Goal: Transaction & Acquisition: Purchase product/service

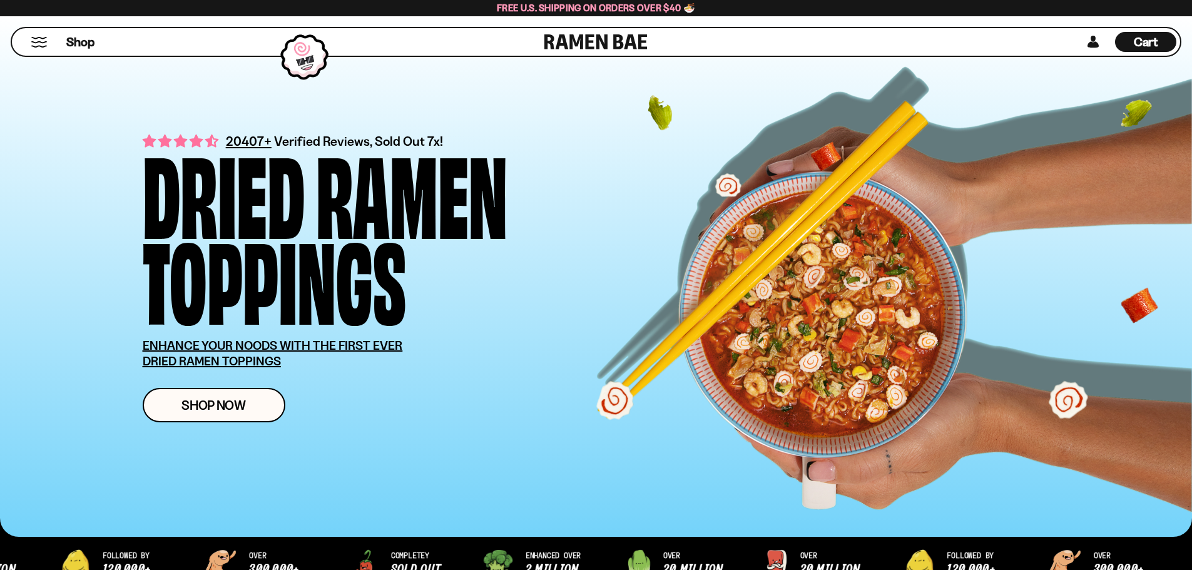
scroll to position [125, 0]
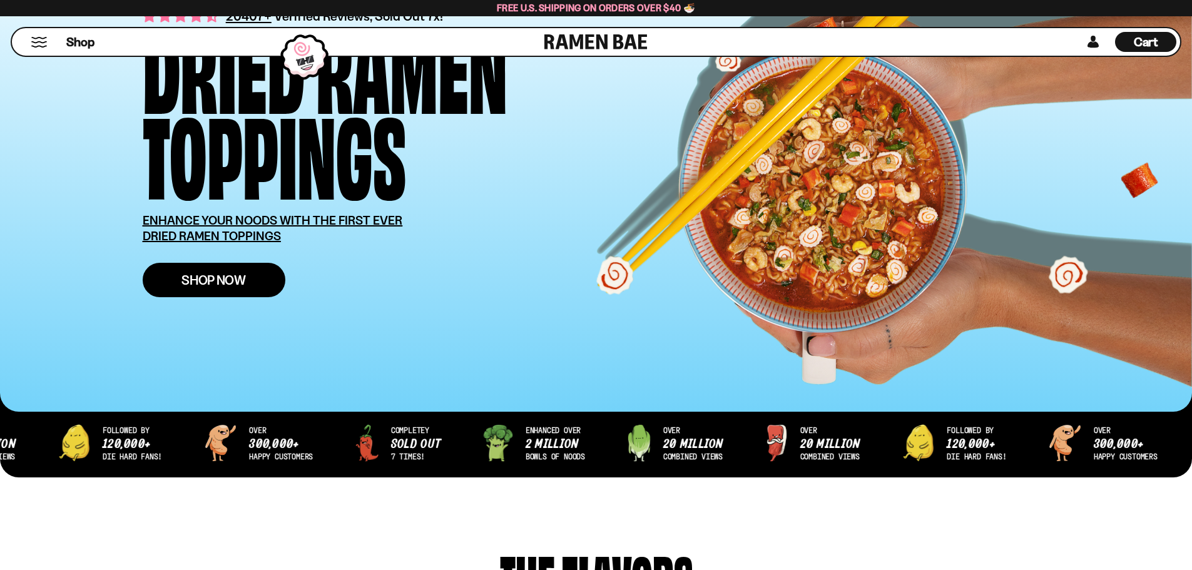
click at [196, 273] on span "Shop Now" at bounding box center [213, 279] width 64 height 13
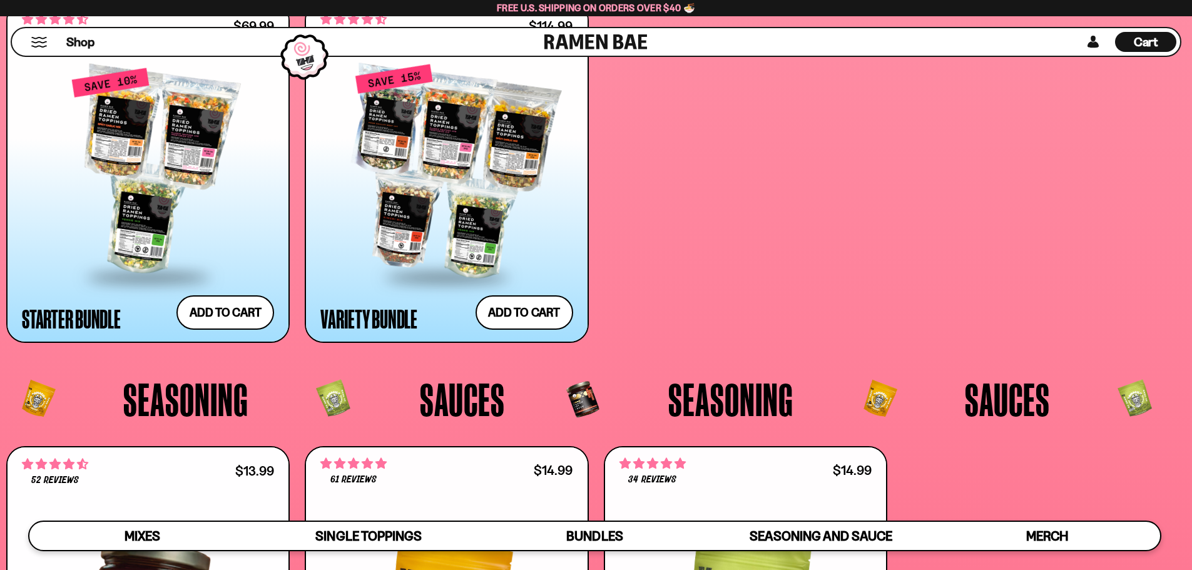
scroll to position [3285, 0]
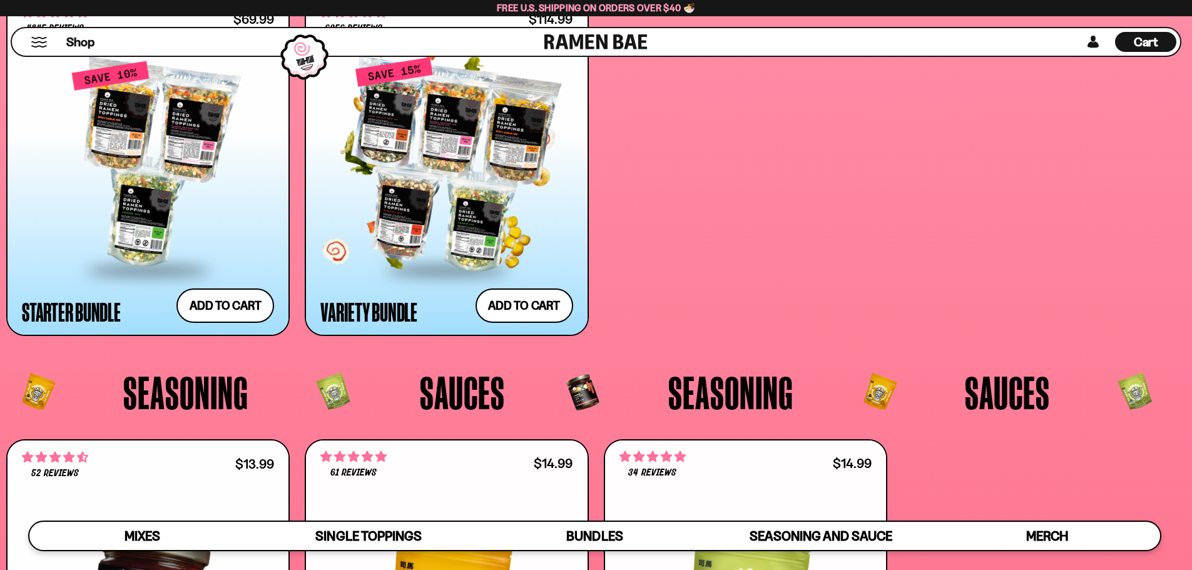
click at [525, 233] on div at bounding box center [446, 164] width 252 height 209
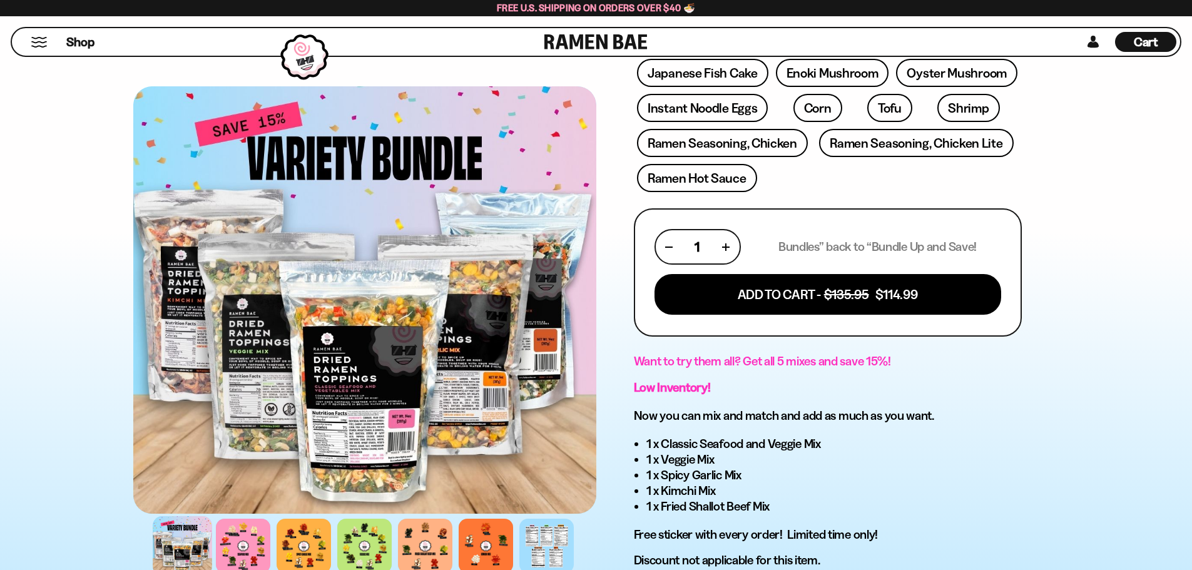
scroll to position [501, 0]
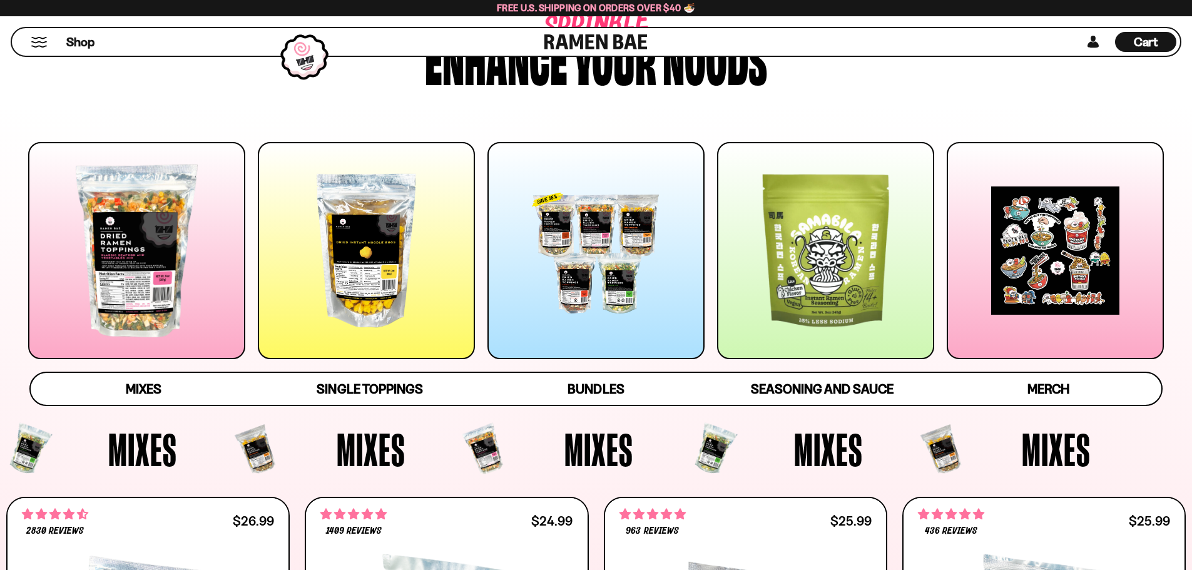
click at [142, 292] on div at bounding box center [136, 250] width 217 height 217
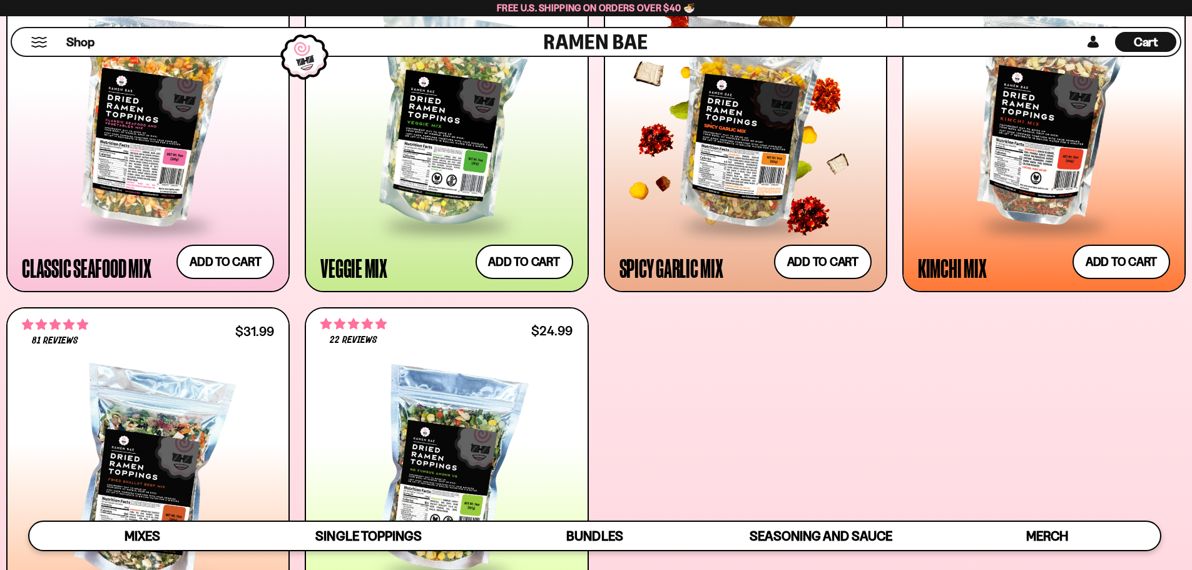
scroll to position [533, 0]
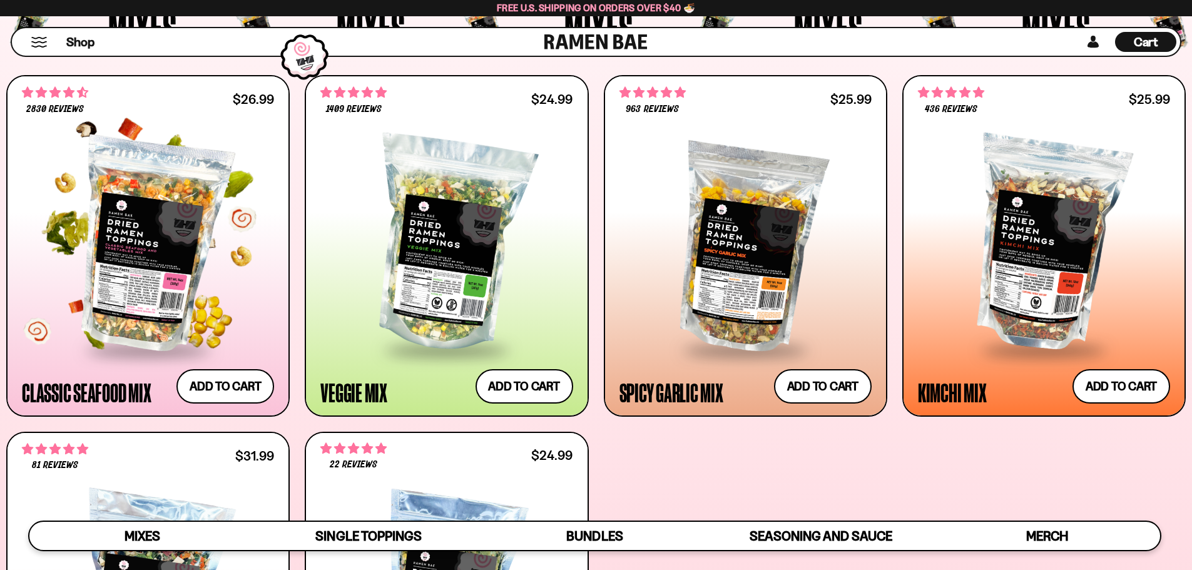
click at [208, 318] on div at bounding box center [148, 244] width 252 height 209
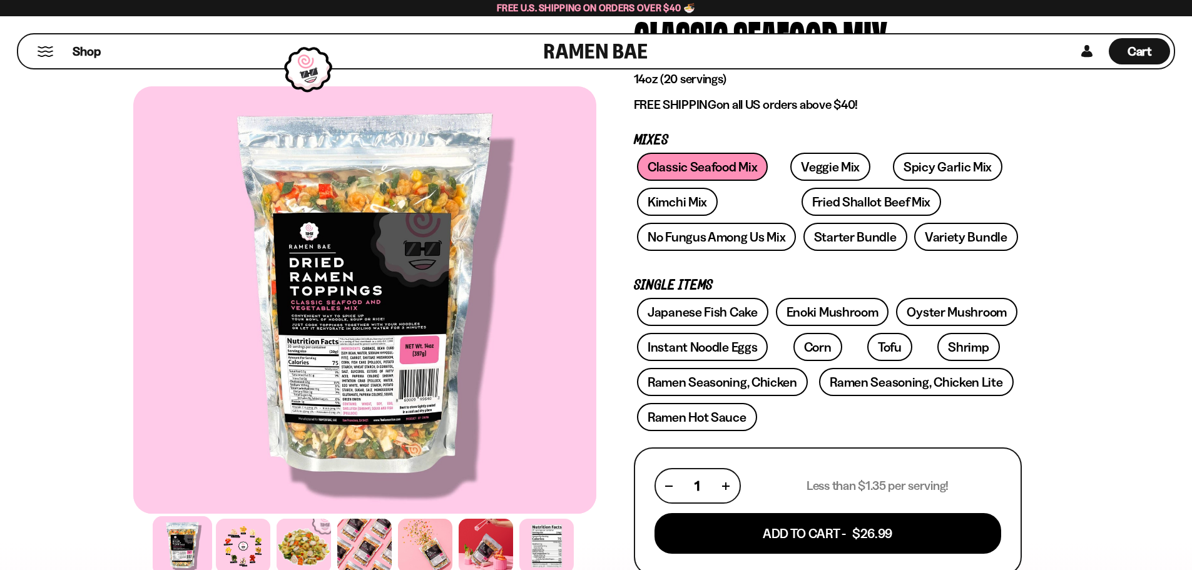
scroll to position [63, 0]
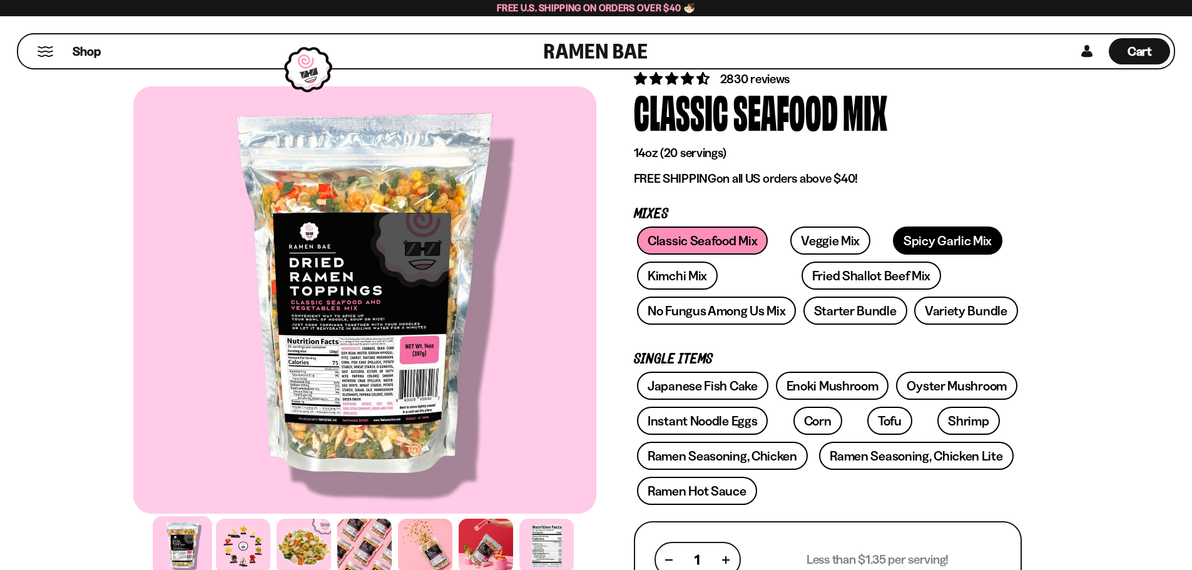
click at [961, 230] on link "Spicy Garlic Mix" at bounding box center [948, 241] width 110 height 28
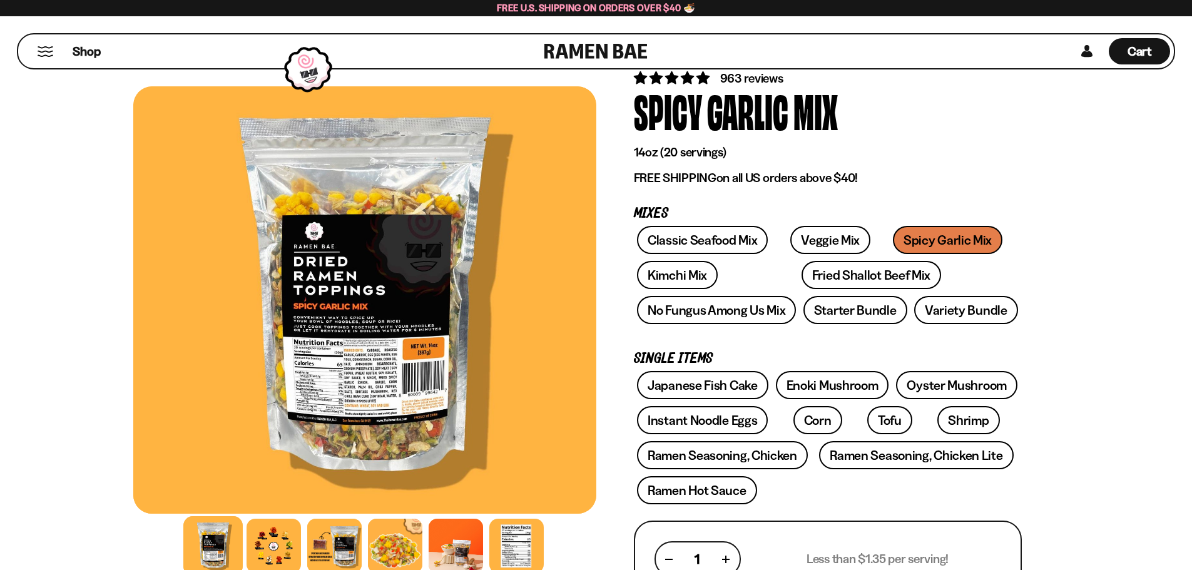
scroll to position [63, 0]
click at [823, 382] on link "Enoki Mushroom" at bounding box center [832, 386] width 113 height 28
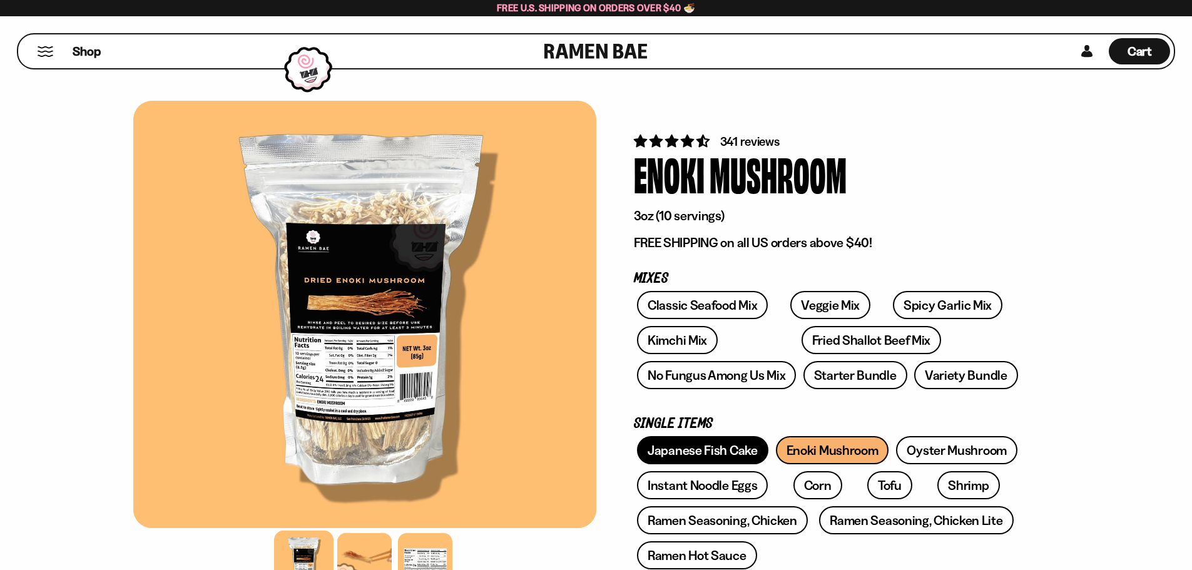
click at [712, 456] on link "Japanese Fish Cake" at bounding box center [702, 450] width 131 height 28
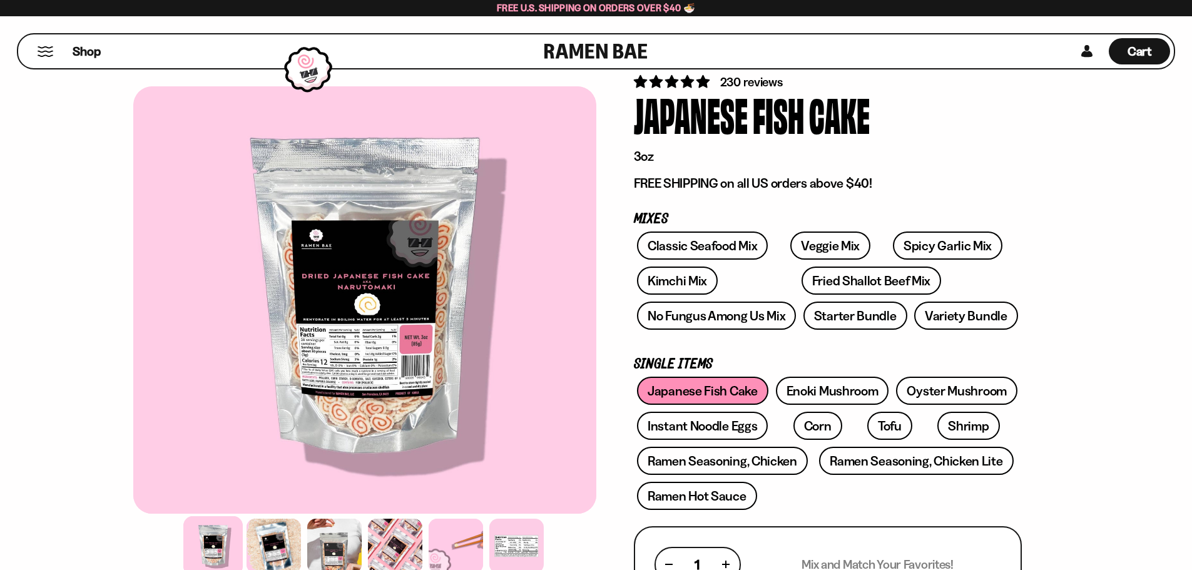
scroll to position [63, 0]
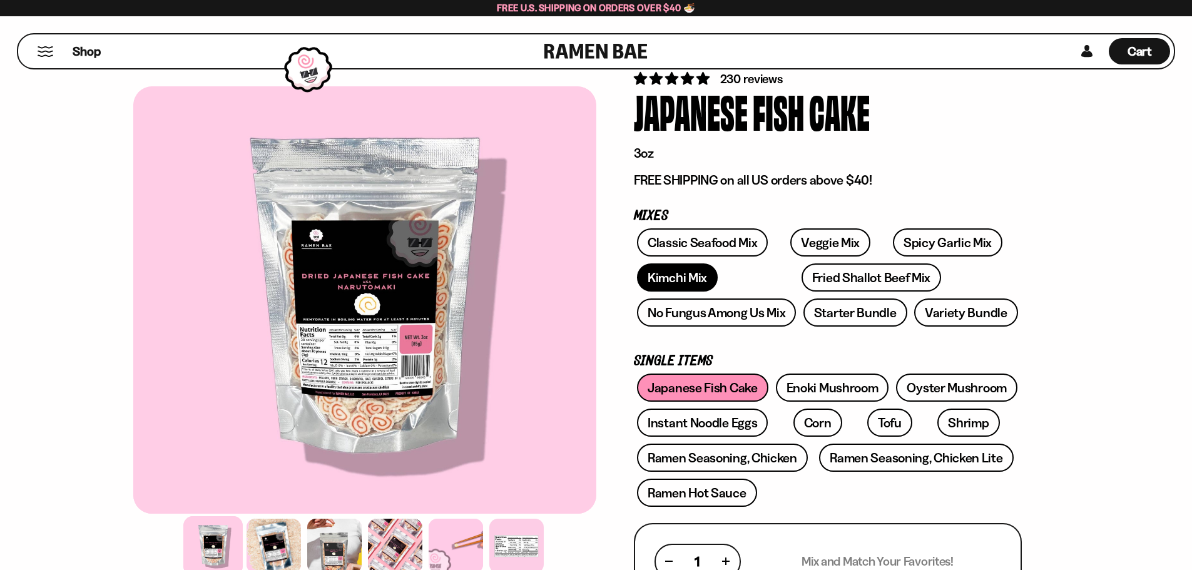
click at [703, 275] on link "Kimchi Mix" at bounding box center [677, 277] width 81 height 28
